Goal: Navigation & Orientation: Find specific page/section

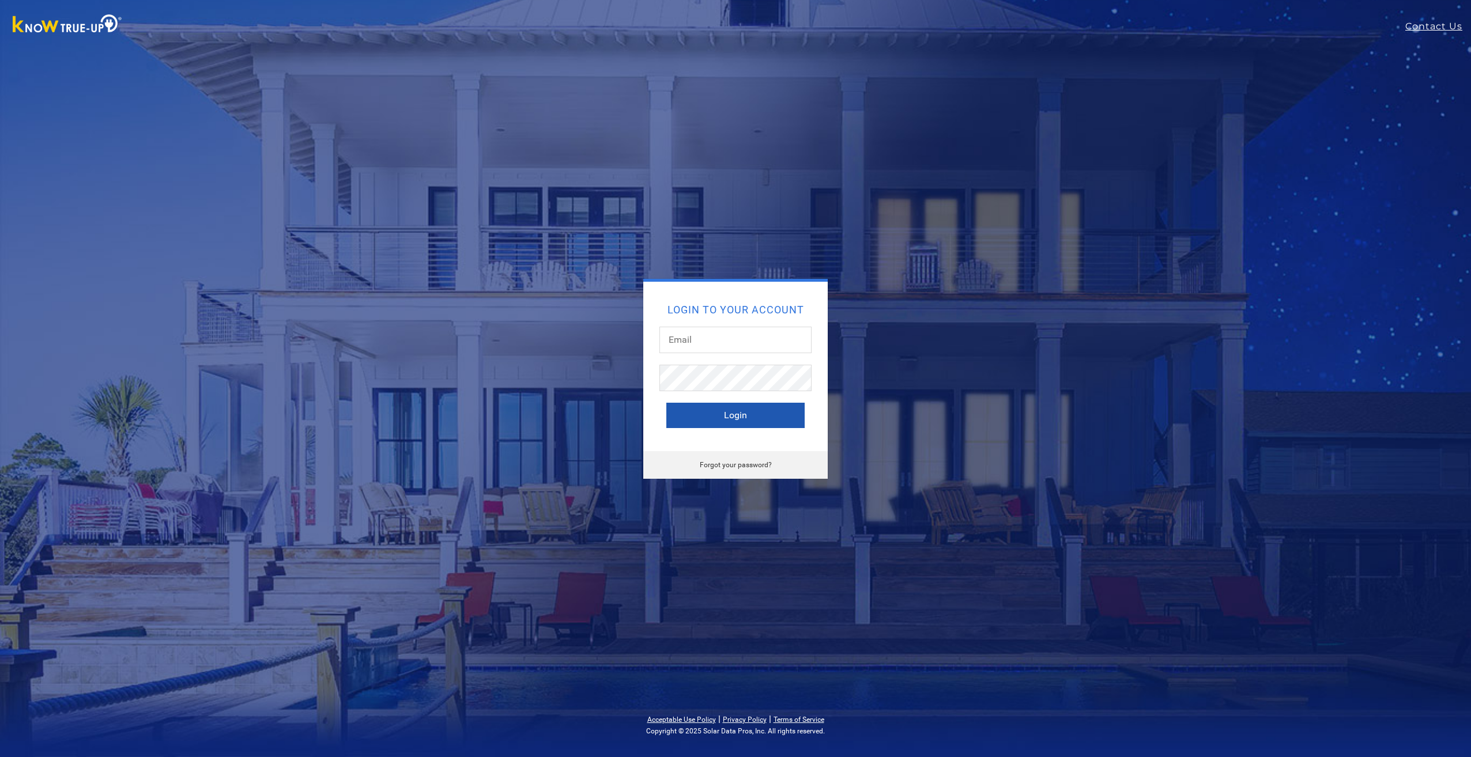
type input "[EMAIL_ADDRESS][DOMAIN_NAME]"
click at [734, 414] on button "Login" at bounding box center [735, 415] width 138 height 25
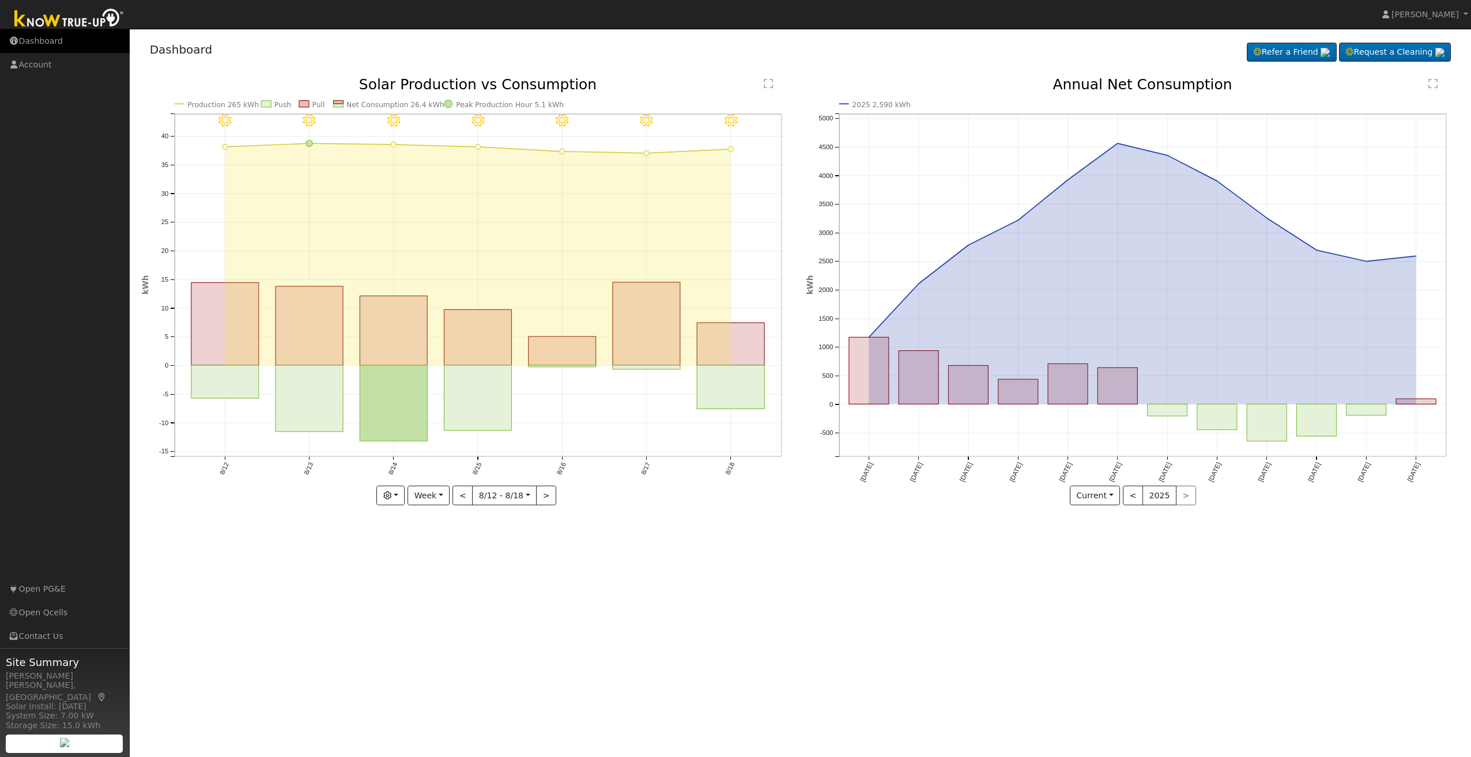
click at [13, 48] on link "Dashboard" at bounding box center [65, 41] width 130 height 24
